Goal: Register for event/course

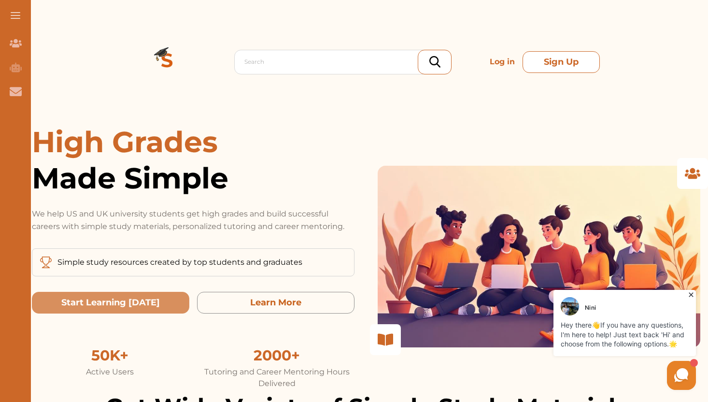
click at [546, 56] on button "Sign Up" at bounding box center [561, 62] width 77 height 22
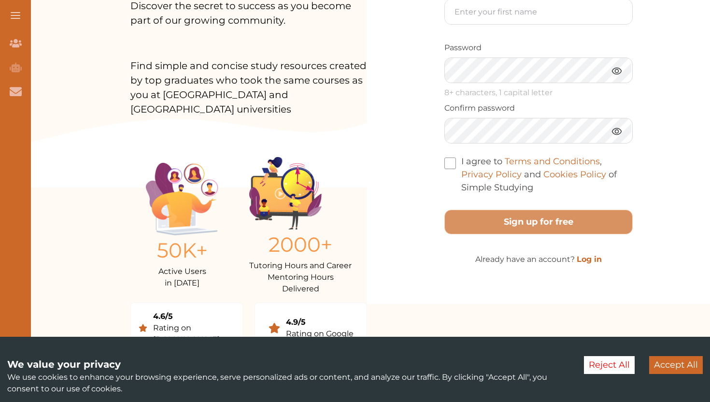
scroll to position [214, 0]
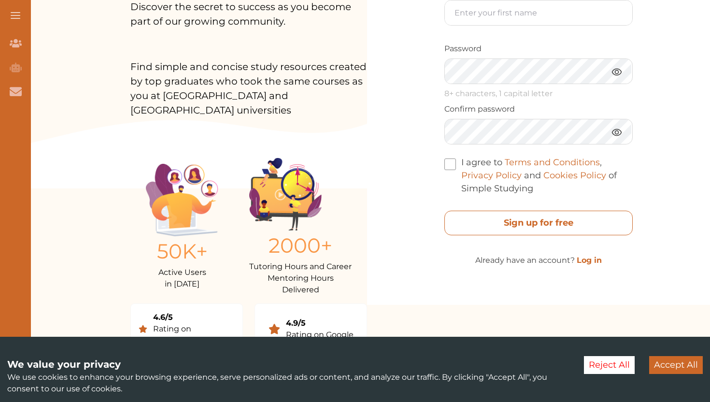
click at [516, 235] on free "Sign up for free" at bounding box center [538, 223] width 188 height 25
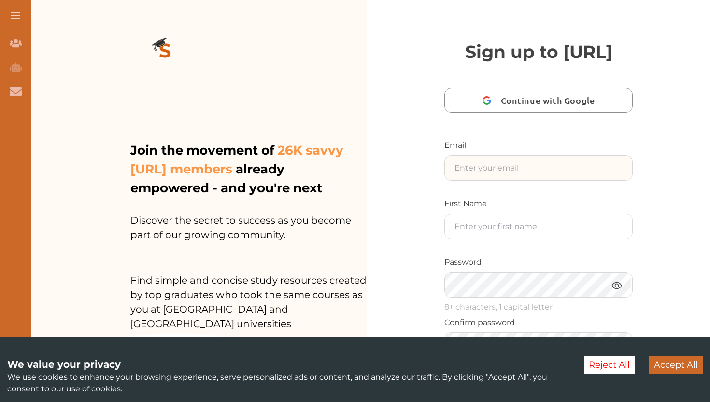
click at [487, 180] on input "text" at bounding box center [538, 168] width 187 height 25
type input "anushiyapaulj5@gmail.com"
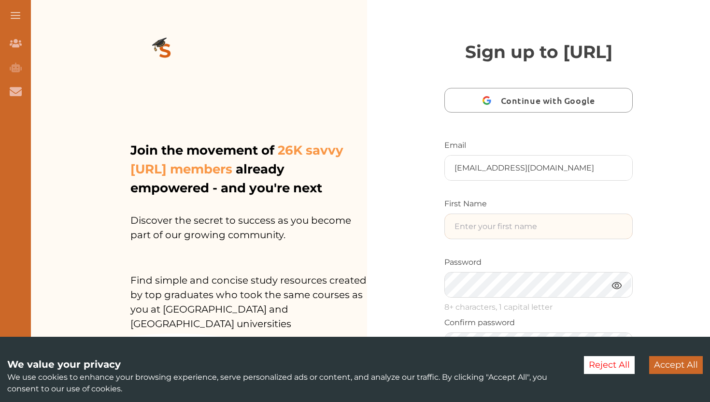
click at [473, 239] on input "text" at bounding box center [538, 226] width 187 height 25
type input "Anushiya"
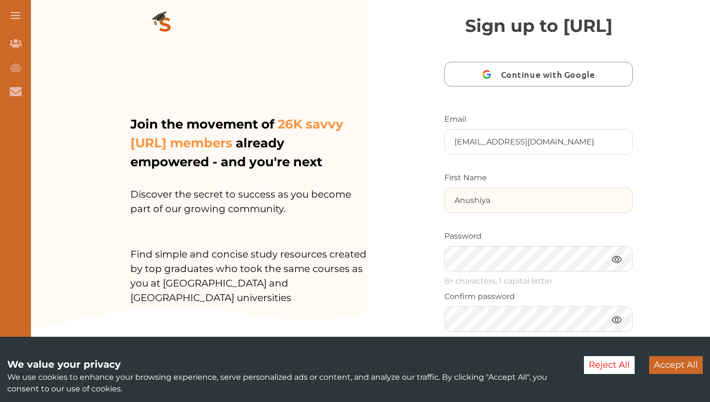
scroll to position [32, 0]
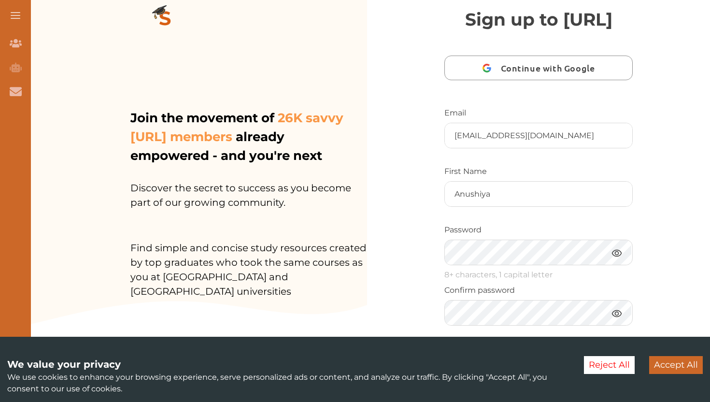
click at [612, 259] on img at bounding box center [617, 253] width 12 height 12
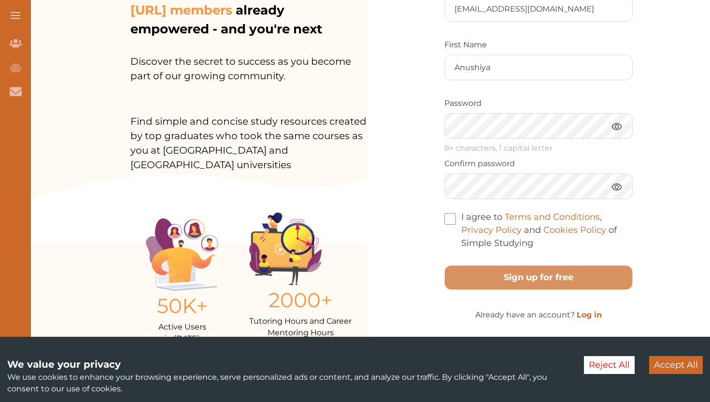
scroll to position [169, 0]
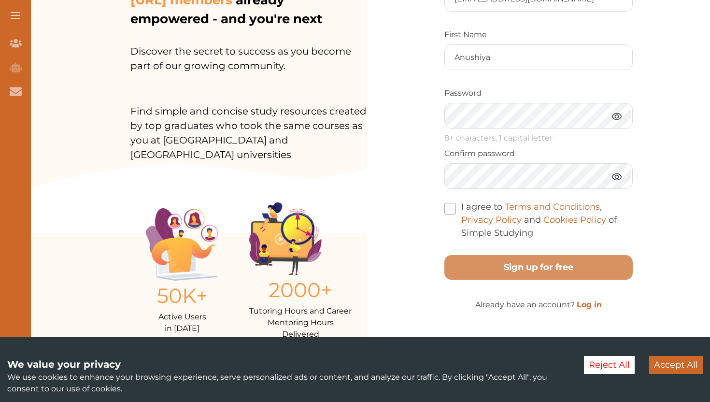
click at [445, 215] on span at bounding box center [450, 209] width 12 height 12
click at [533, 227] on input "I agree to Terms and Conditions , Privacy Policy and Cookies Policy of Simple S…" at bounding box center [533, 227] width 0 height 0
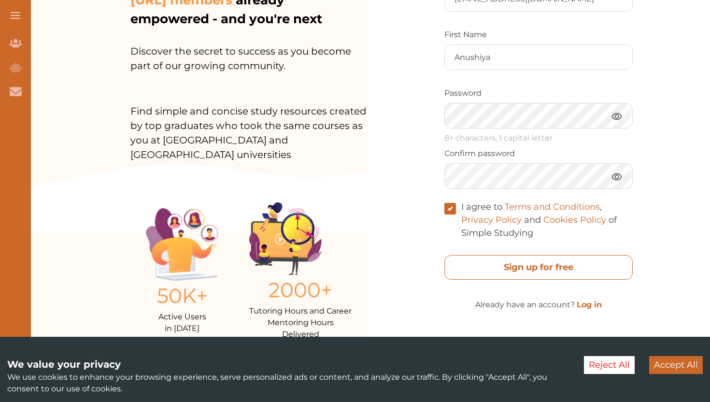
click at [481, 280] on free "Sign up for free" at bounding box center [538, 267] width 188 height 25
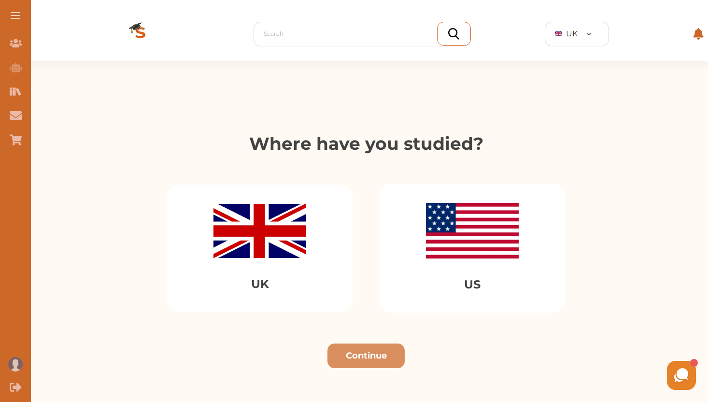
click at [321, 272] on div "UK" at bounding box center [260, 249] width 186 height 128
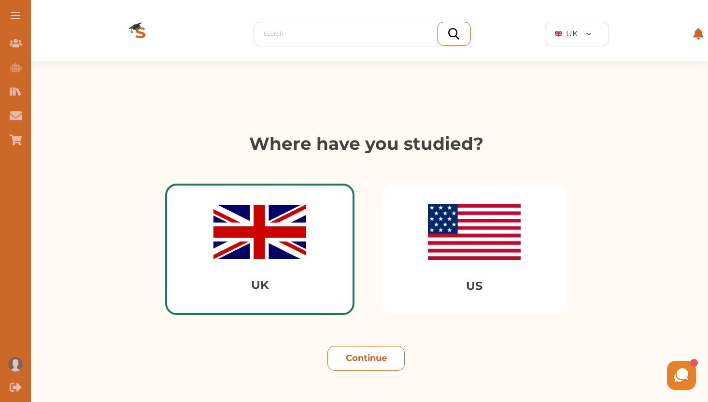
click at [387, 366] on button "Continue" at bounding box center [366, 358] width 77 height 25
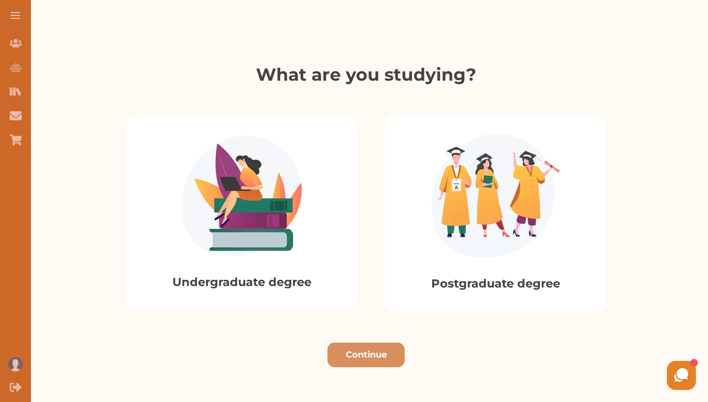
scroll to position [176, 0]
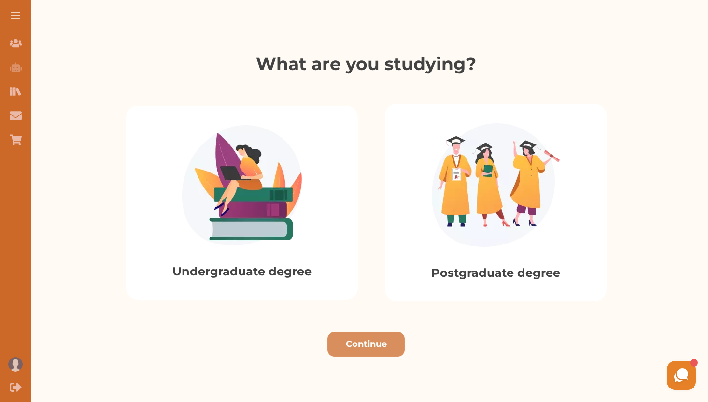
click at [278, 205] on img at bounding box center [242, 185] width 120 height 120
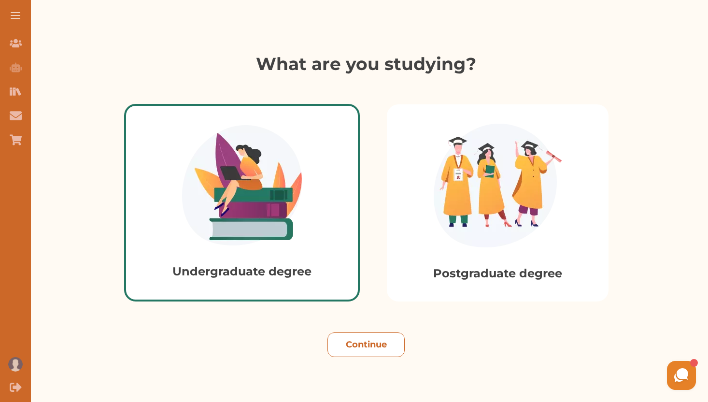
click at [371, 348] on button "Continue" at bounding box center [366, 344] width 77 height 25
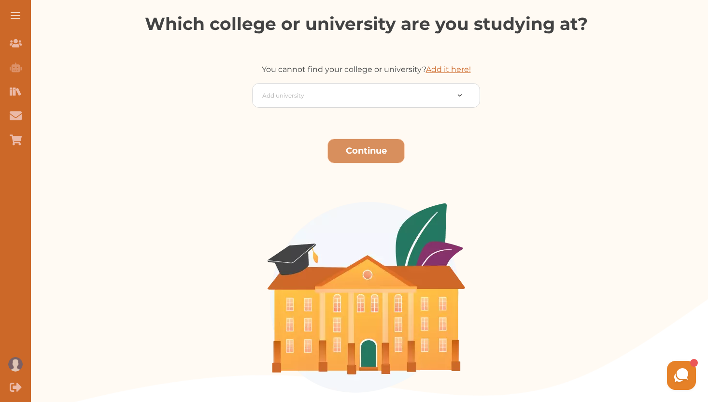
scroll to position [217, 0]
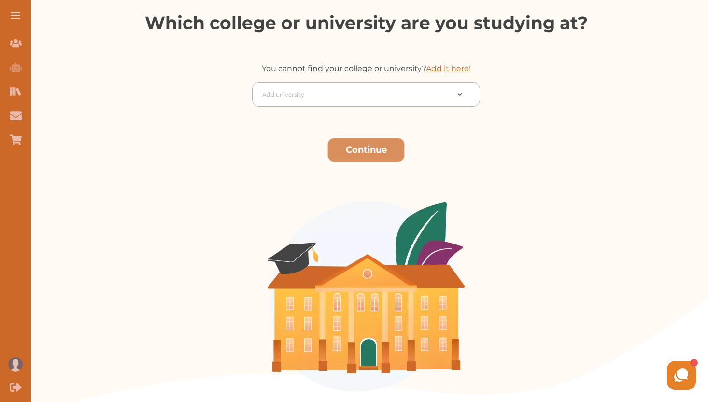
click at [354, 98] on div at bounding box center [355, 95] width 186 height 14
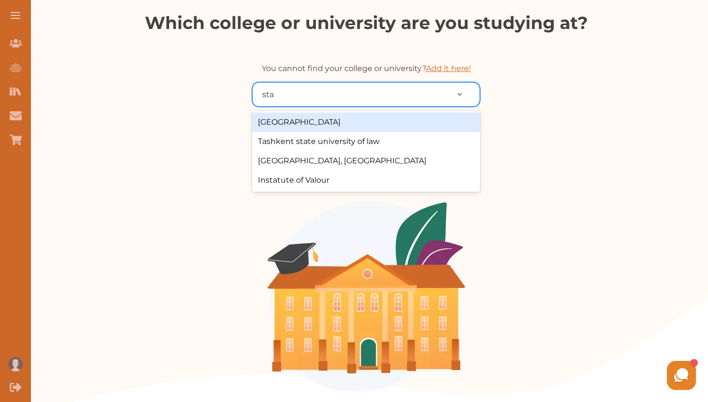
type input "staf"
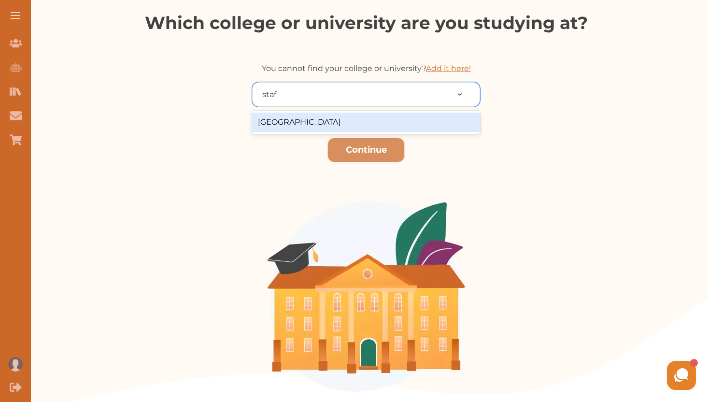
click at [339, 118] on div "[GEOGRAPHIC_DATA]" at bounding box center [366, 122] width 228 height 19
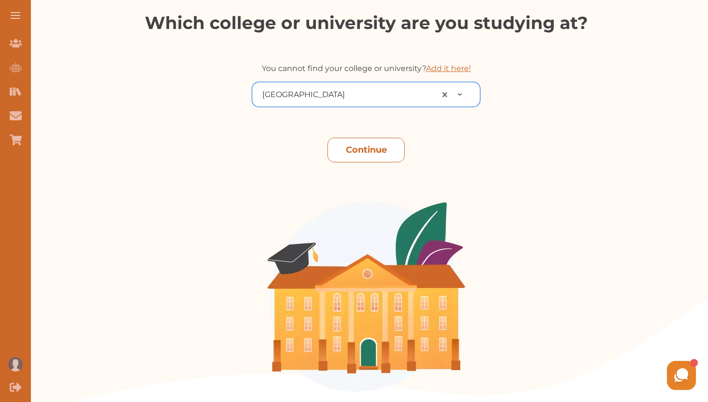
click at [360, 148] on button "Continue" at bounding box center [366, 150] width 77 height 25
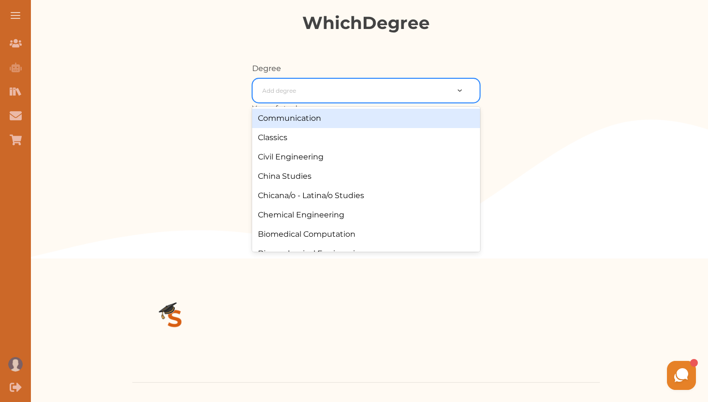
click at [331, 89] on div at bounding box center [355, 91] width 186 height 14
type input "law"
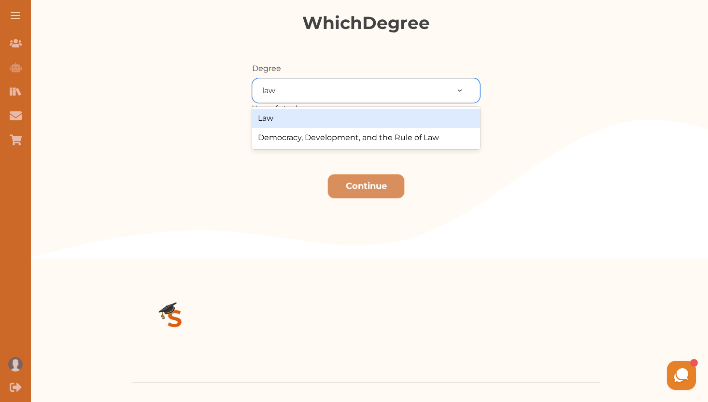
click at [274, 120] on div "Law" at bounding box center [366, 118] width 228 height 19
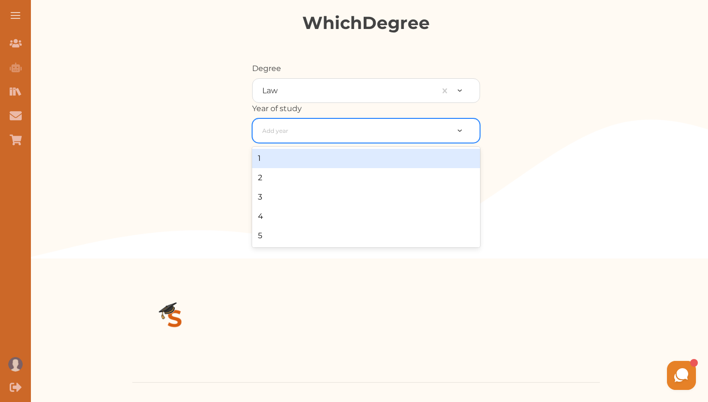
click at [284, 131] on div at bounding box center [355, 131] width 186 height 14
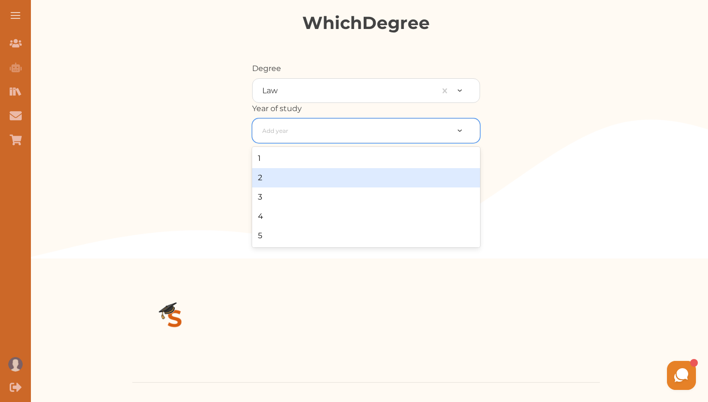
click at [272, 178] on div "2" at bounding box center [366, 177] width 228 height 19
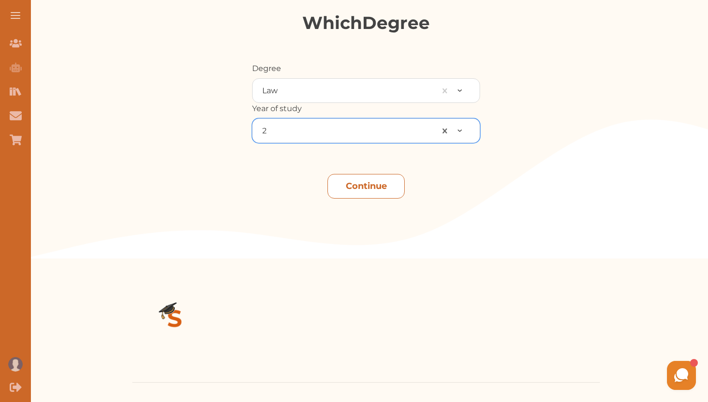
click at [346, 187] on button "Continue" at bounding box center [366, 186] width 77 height 25
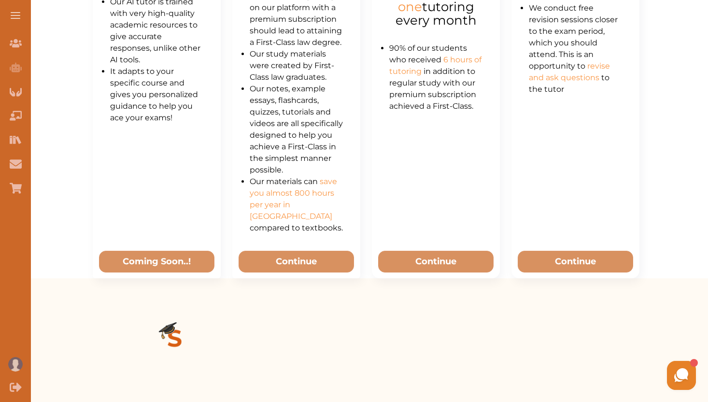
scroll to position [658, 0]
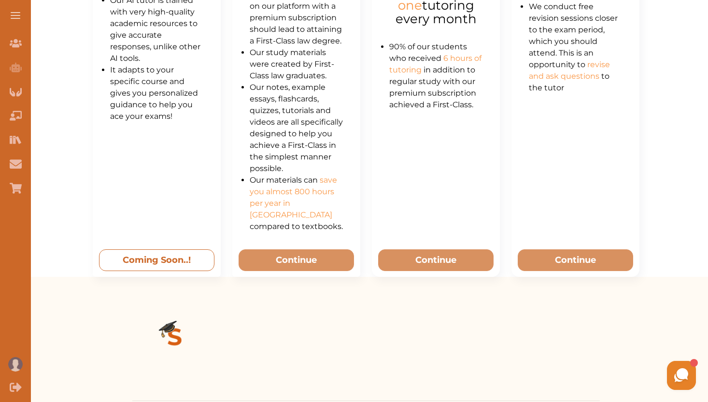
click at [167, 264] on button "Coming Soon..!" at bounding box center [156, 260] width 115 height 22
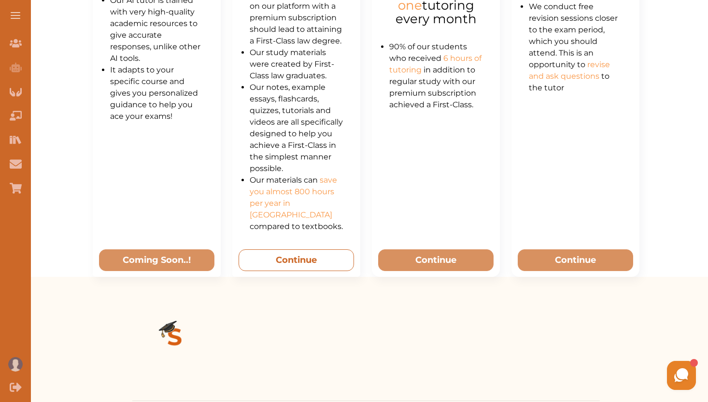
click at [295, 262] on button "Continue" at bounding box center [296, 260] width 115 height 22
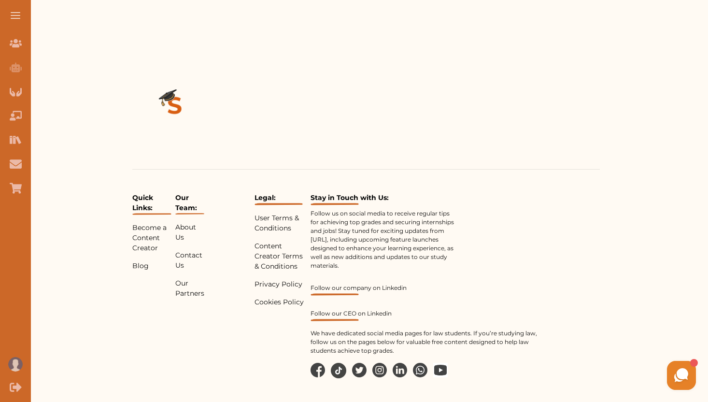
scroll to position [427, 0]
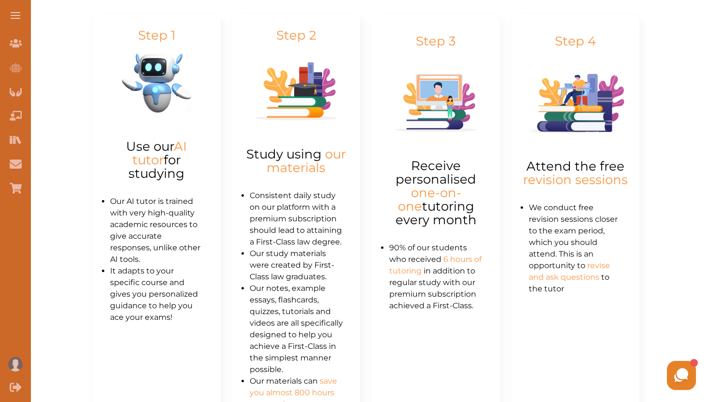
scroll to position [460, 0]
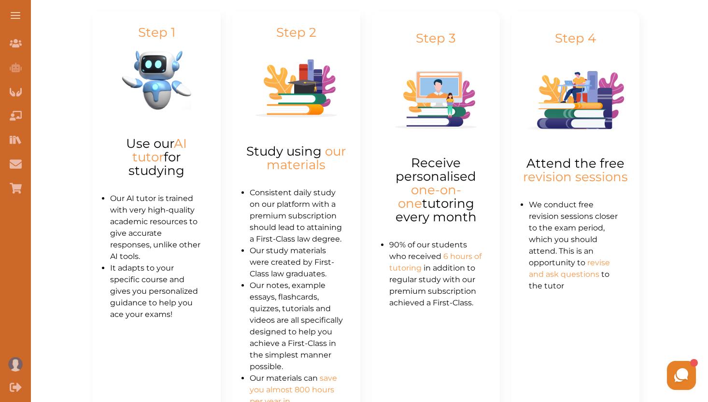
click at [567, 140] on div "Step 4 Attend the free revision sessions We conduct free revision sessions clos…" at bounding box center [576, 243] width 128 height 463
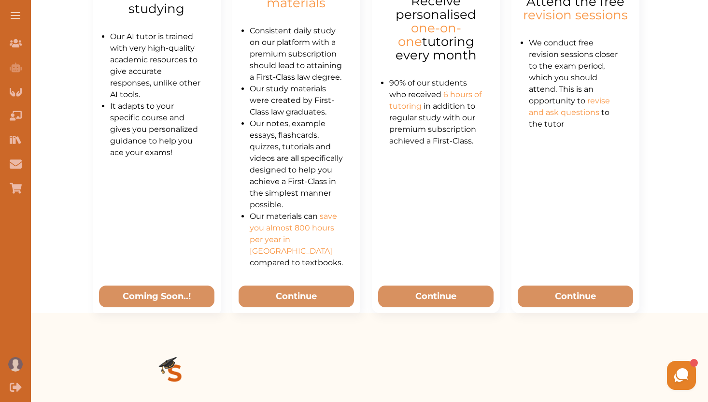
scroll to position [654, 0]
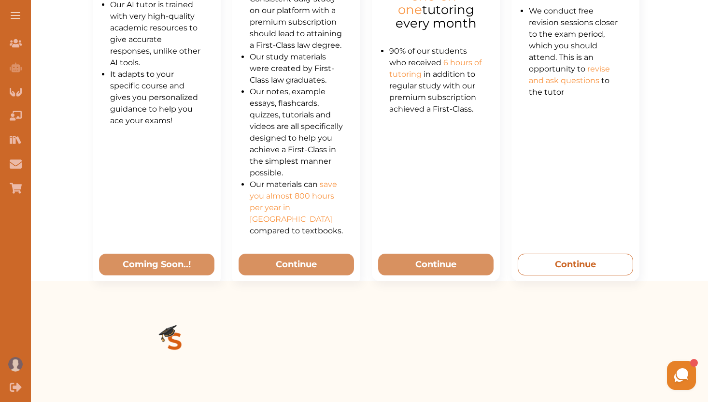
click at [573, 259] on button "Continue" at bounding box center [575, 265] width 115 height 22
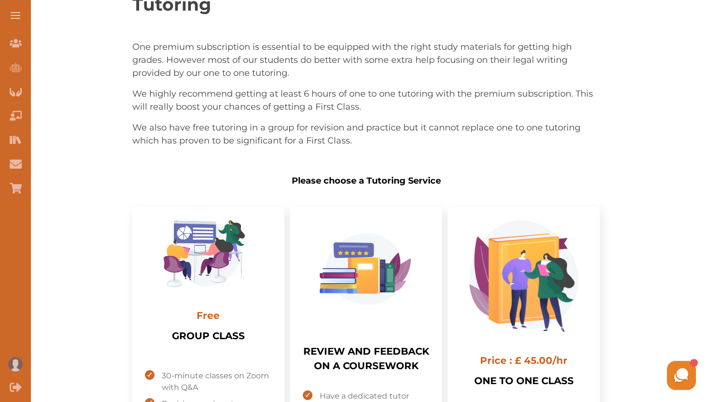
scroll to position [110, 0]
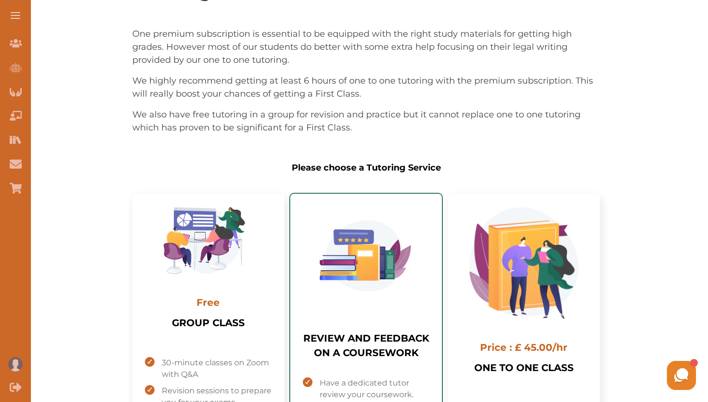
click at [386, 258] on img "Select package: REVIEW AND FEEDBACK ON A COURSEWORK" at bounding box center [366, 255] width 109 height 97
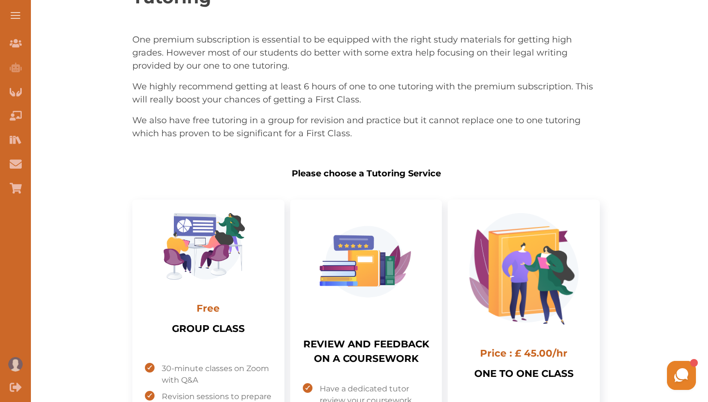
scroll to position [110, 0]
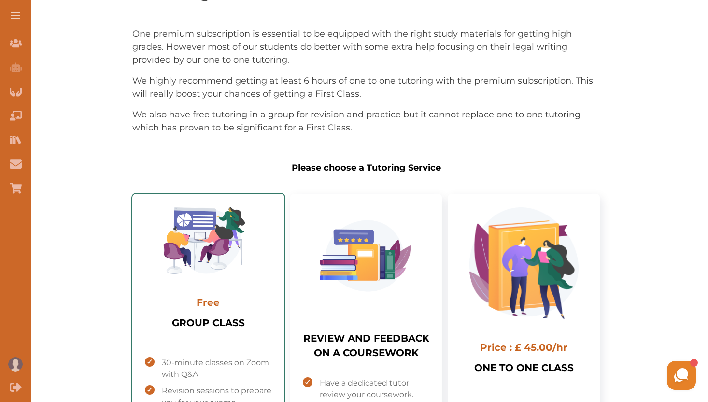
click at [232, 265] on img "Select package: GROUP CLASS" at bounding box center [208, 240] width 109 height 67
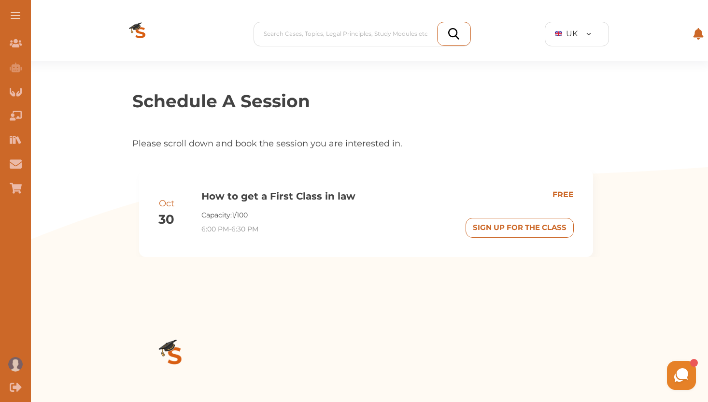
click at [481, 233] on button "SIGN UP FOR THE CLASS" at bounding box center [520, 228] width 108 height 20
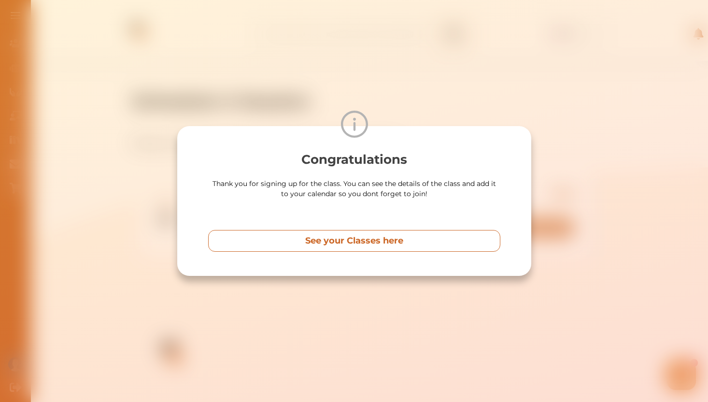
click at [428, 242] on button "See your Classes here" at bounding box center [354, 241] width 292 height 22
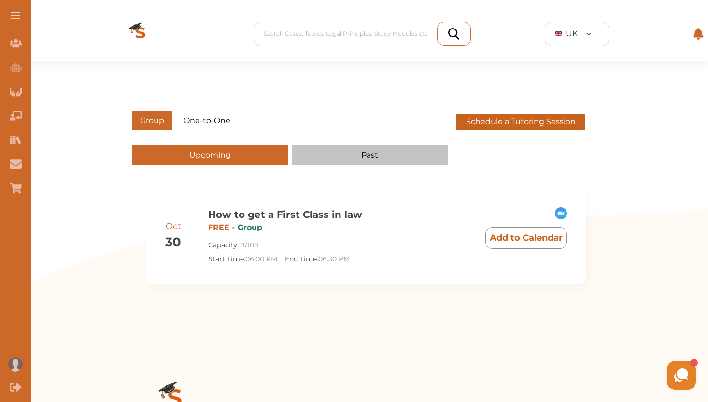
click at [386, 154] on button "Past" at bounding box center [370, 154] width 156 height 19
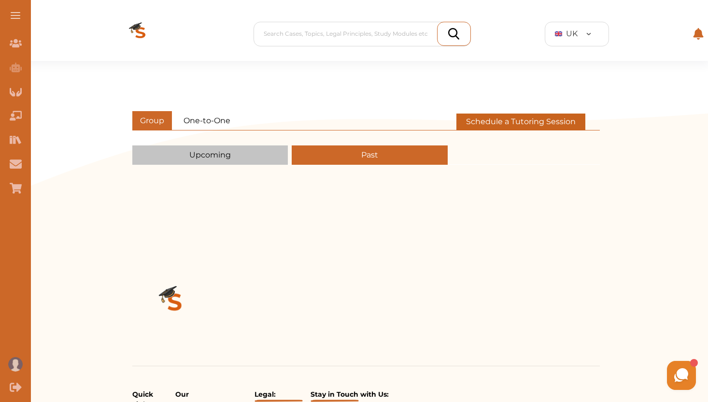
click at [231, 149] on button "Upcoming" at bounding box center [210, 154] width 156 height 19
